Goal: Information Seeking & Learning: Check status

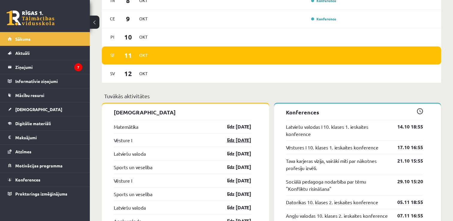
scroll to position [419, 0]
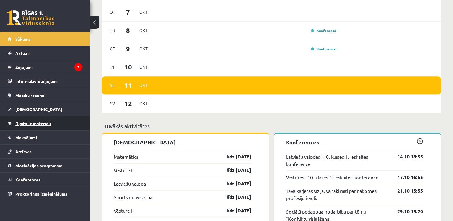
click at [49, 124] on span "Digitālie materiāli" at bounding box center [33, 123] width 36 height 5
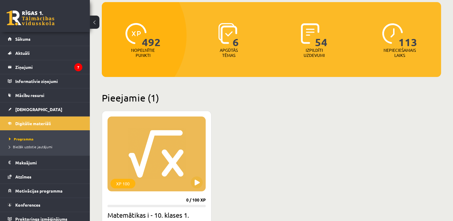
scroll to position [120, 0]
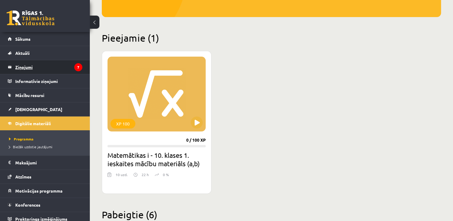
click at [26, 68] on legend "Ziņojumi 7" at bounding box center [48, 67] width 67 height 14
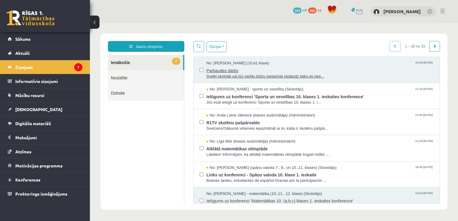
click at [241, 76] on span "Sveiki skolotāj vai jūs varētu lūdzu pagarinat nedaudz laiku es nep..." at bounding box center [319, 77] width 227 height 6
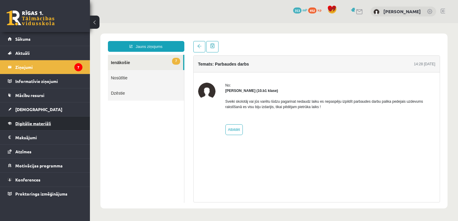
click at [26, 123] on span "Digitālie materiāli" at bounding box center [33, 123] width 36 height 5
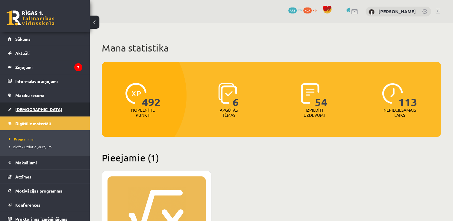
click at [25, 109] on span "[DEMOGRAPHIC_DATA]" at bounding box center [38, 109] width 47 height 5
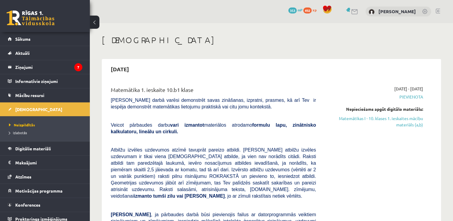
click at [351, 182] on div "[DATE] - [DATE] [GEOGRAPHIC_DATA] Nepieciešams apgūt digitālo materiālu: Matemā…" at bounding box center [373, 197] width 107 height 222
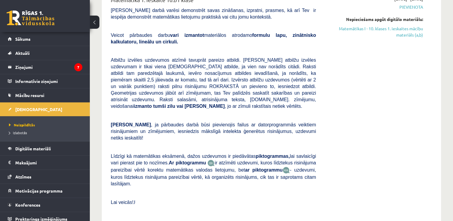
scroll to position [60, 0]
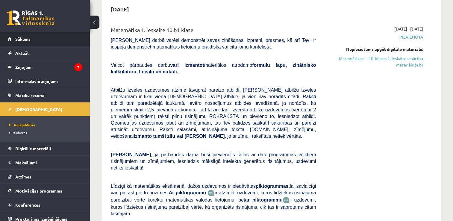
click at [32, 39] on link "Sākums" at bounding box center [45, 39] width 75 height 14
